Goal: Find specific page/section

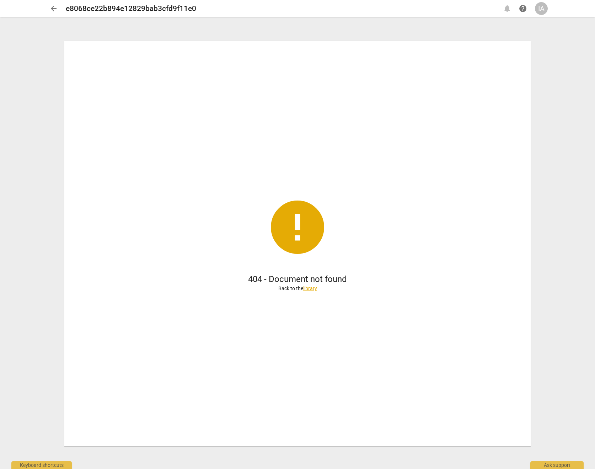
click at [55, 10] on span "arrow_back" at bounding box center [53, 8] width 9 height 9
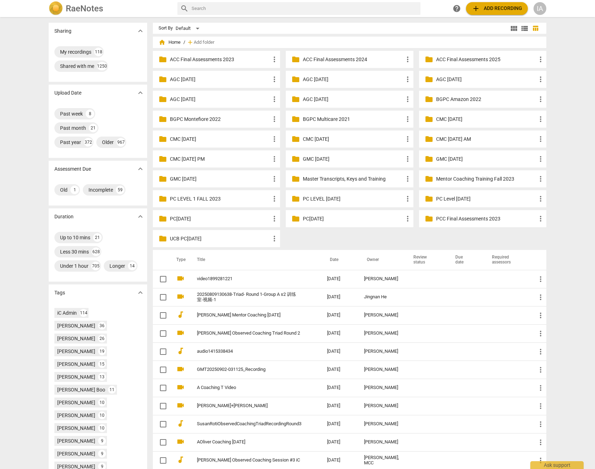
click at [228, 8] on input "text" at bounding box center [304, 8] width 226 height 11
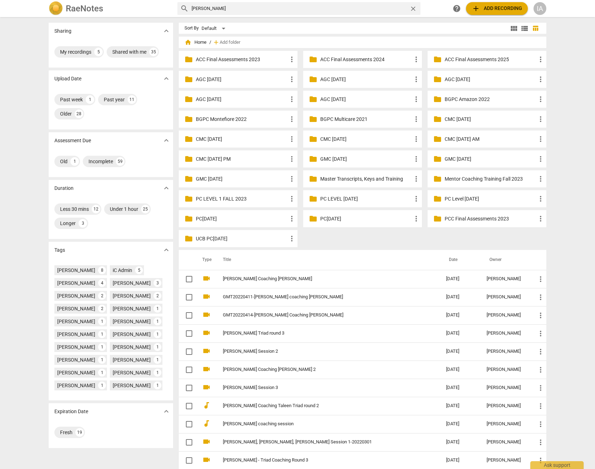
click at [236, 9] on input "paul" at bounding box center [298, 8] width 215 height 11
type input "priyanka"
